Goal: Navigation & Orientation: Go to known website

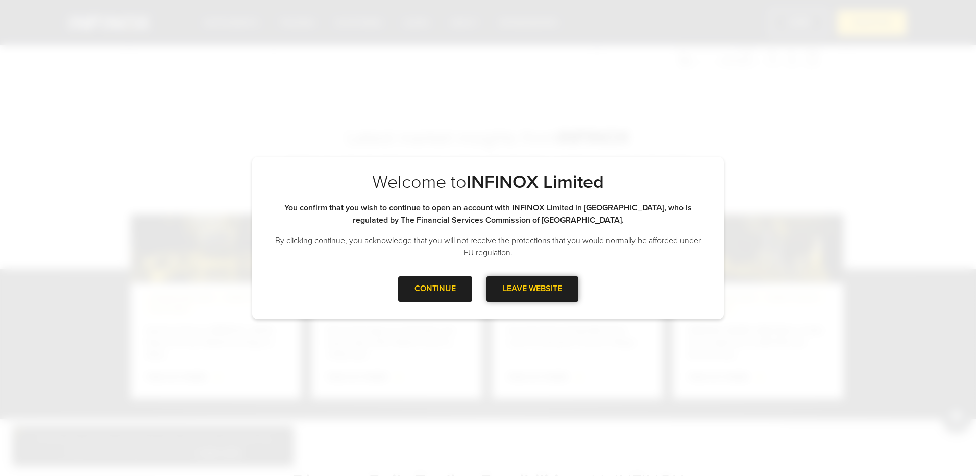
click at [507, 295] on div "LEAVE WEBSITE" at bounding box center [533, 288] width 92 height 25
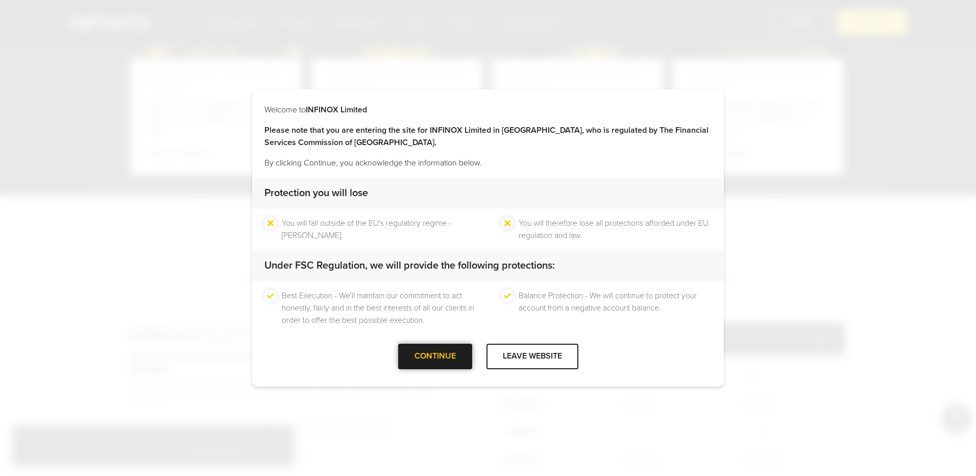
click at [435, 356] on div at bounding box center [435, 356] width 0 height 0
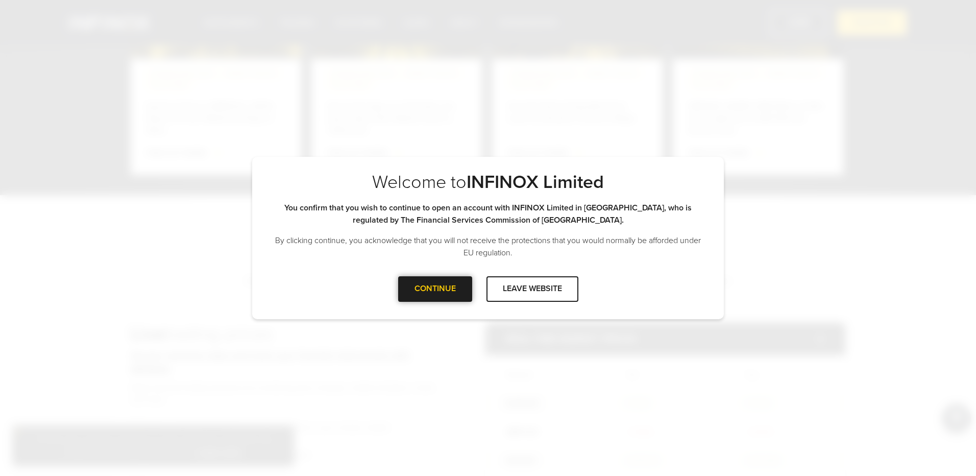
click at [435, 289] on div at bounding box center [435, 289] width 0 height 0
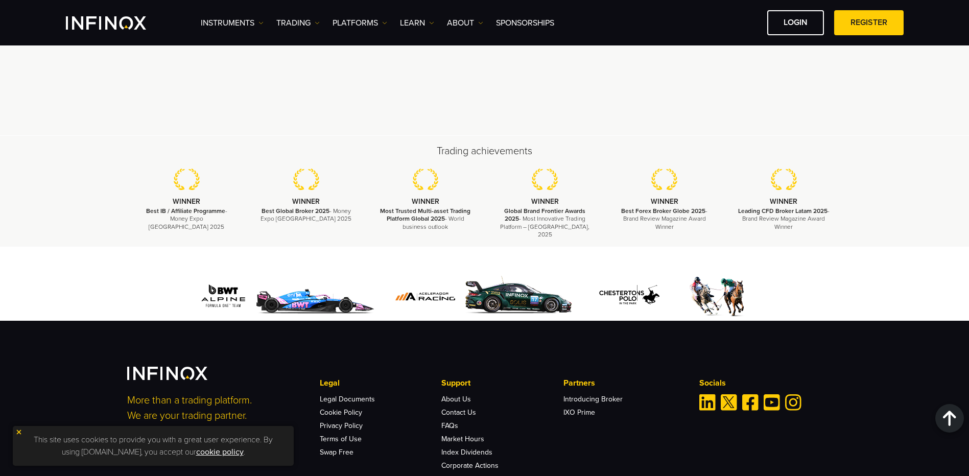
scroll to position [3096, 0]
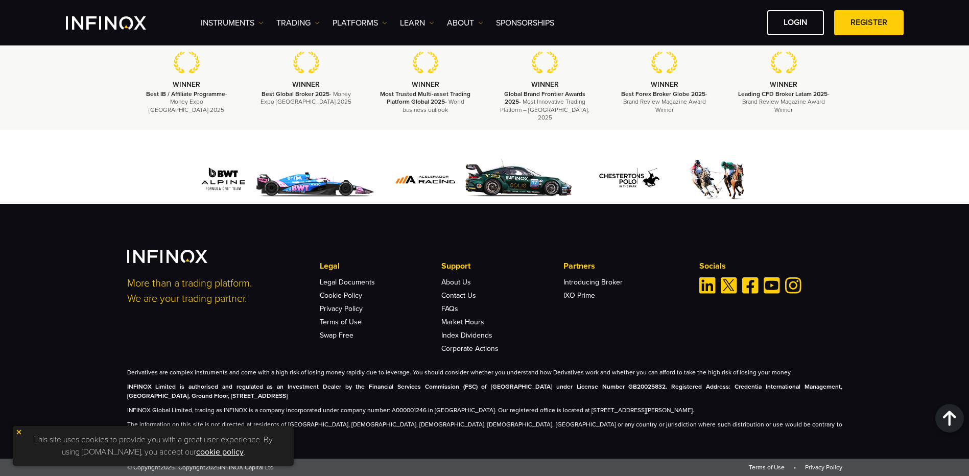
click at [706, 294] on img "Linkedin" at bounding box center [707, 285] width 16 height 16
